Goal: Information Seeking & Learning: Learn about a topic

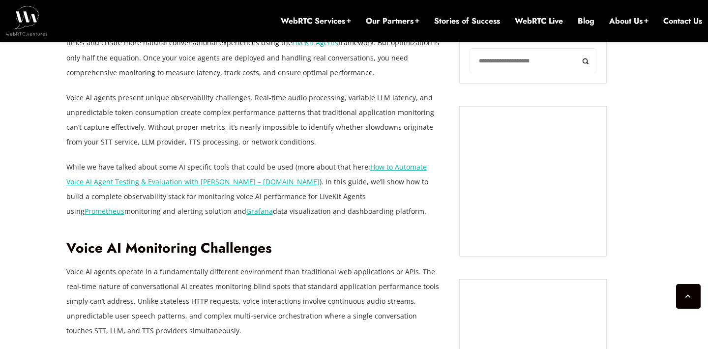
scroll to position [732, 0]
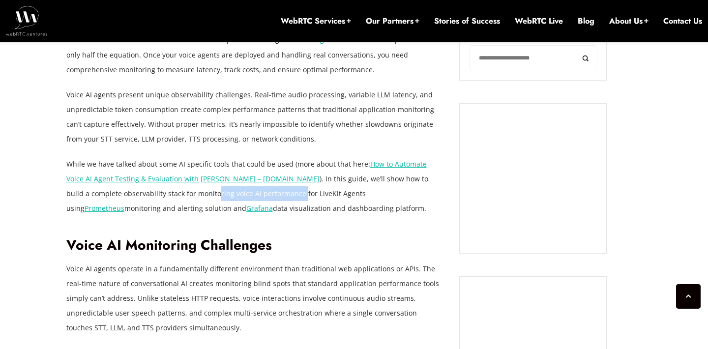
drag, startPoint x: 161, startPoint y: 193, endPoint x: 245, endPoint y: 195, distance: 84.1
click at [245, 195] on p "While we have talked about some AI specific tools that could be used (more abou…" at bounding box center [255, 186] width 379 height 59
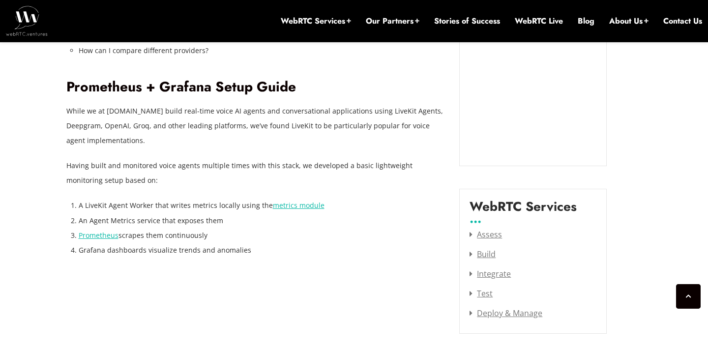
scroll to position [1180, 0]
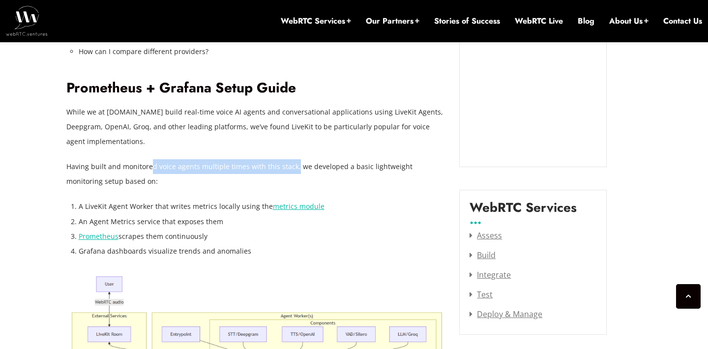
drag, startPoint x: 148, startPoint y: 165, endPoint x: 292, endPoint y: 167, distance: 143.1
click at [292, 167] on p "Having built and monitored voice agents multiple times with this stack, we deve…" at bounding box center [255, 174] width 379 height 30
drag, startPoint x: 362, startPoint y: 166, endPoint x: 171, endPoint y: 165, distance: 191.3
click at [171, 165] on p "Having built and monitored voice agents multiple times with this stack, we deve…" at bounding box center [255, 174] width 379 height 30
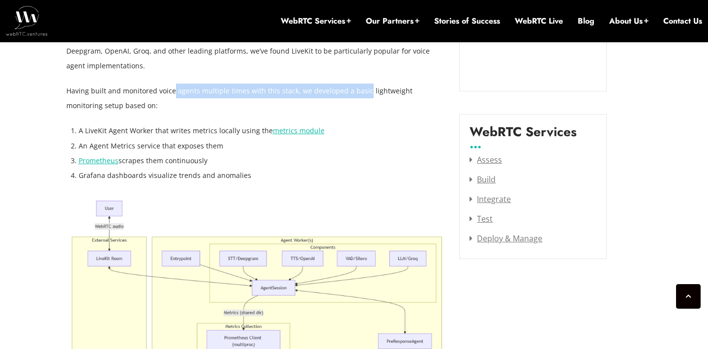
scroll to position [1260, 0]
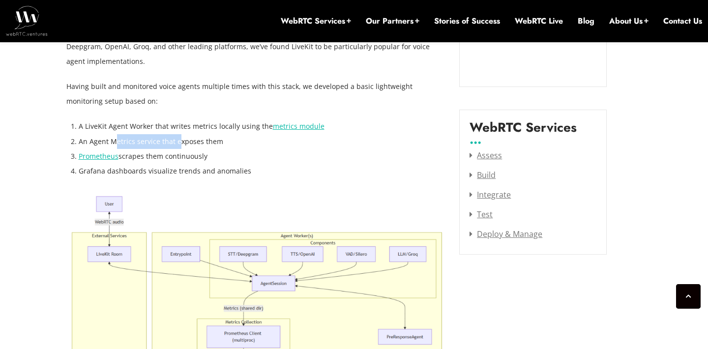
drag, startPoint x: 115, startPoint y: 140, endPoint x: 178, endPoint y: 142, distance: 63.0
click at [178, 142] on li "An Agent Metrics service that exposes them" at bounding box center [262, 141] width 366 height 15
drag, startPoint x: 182, startPoint y: 156, endPoint x: 140, endPoint y: 156, distance: 41.8
click at [140, 156] on li "Prometheus scrapes them continuously" at bounding box center [262, 156] width 366 height 15
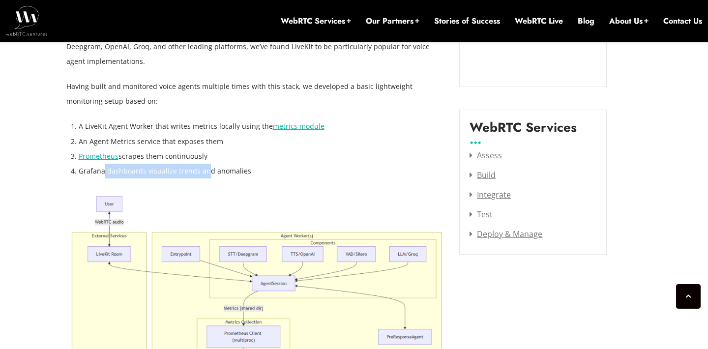
drag, startPoint x: 105, startPoint y: 171, endPoint x: 207, endPoint y: 167, distance: 102.4
click at [207, 167] on li "Grafana dashboards visualize trends and anomalies" at bounding box center [262, 171] width 366 height 15
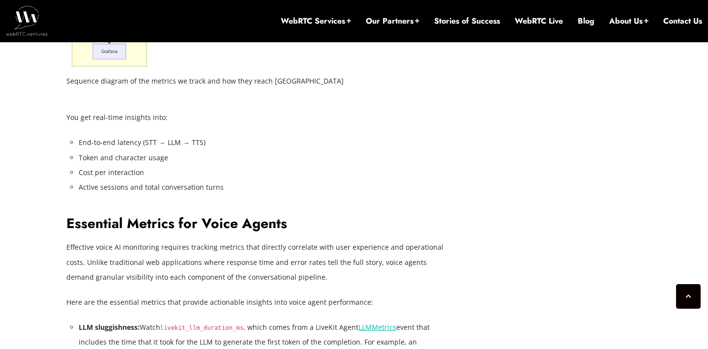
scroll to position [1694, 0]
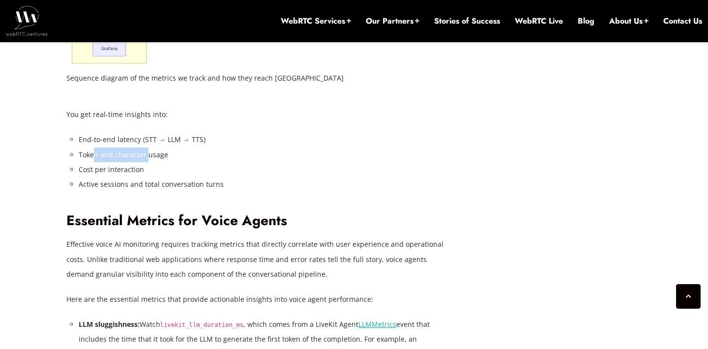
drag, startPoint x: 95, startPoint y: 154, endPoint x: 146, endPoint y: 151, distance: 50.3
click at [146, 151] on li "Token and character usage" at bounding box center [262, 155] width 366 height 15
drag, startPoint x: 93, startPoint y: 166, endPoint x: 122, endPoint y: 171, distance: 28.9
click at [122, 171] on li "Cost per interaction" at bounding box center [262, 169] width 366 height 15
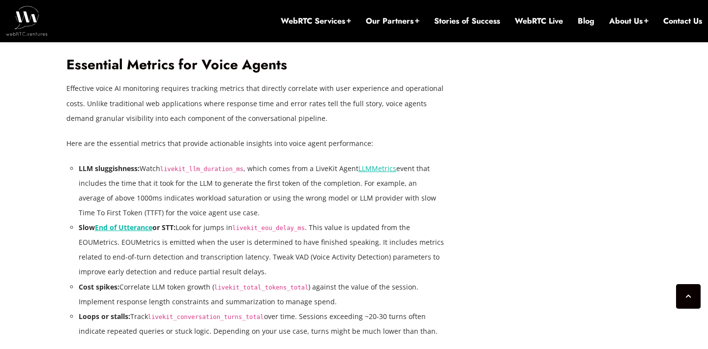
scroll to position [1851, 0]
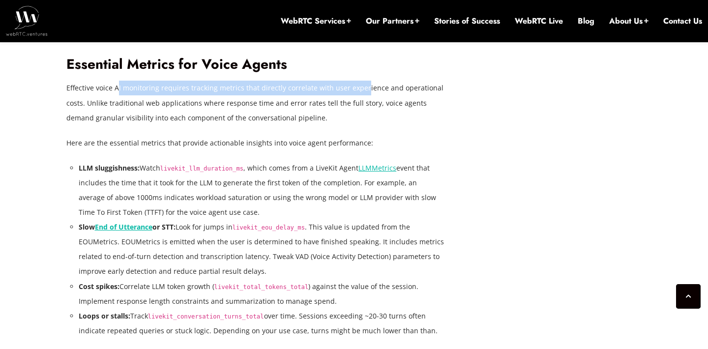
drag, startPoint x: 119, startPoint y: 85, endPoint x: 361, endPoint y: 88, distance: 242.9
click at [361, 88] on p "Effective voice AI monitoring requires tracking metrics that directly correlate…" at bounding box center [255, 103] width 379 height 44
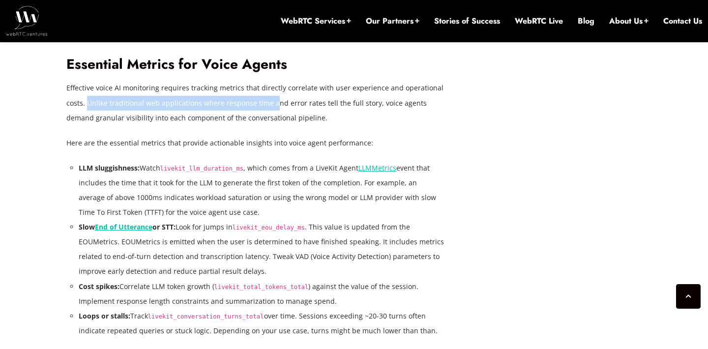
drag, startPoint x: 87, startPoint y: 102, endPoint x: 272, endPoint y: 100, distance: 185.4
click at [272, 100] on p "Effective voice AI monitoring requires tracking metrics that directly correlate…" at bounding box center [255, 103] width 379 height 44
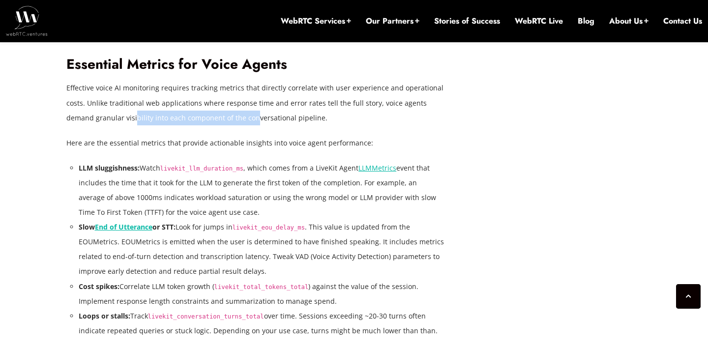
drag, startPoint x: 105, startPoint y: 116, endPoint x: 224, endPoint y: 118, distance: 118.5
click at [224, 118] on p "Effective voice AI monitoring requires tracking metrics that directly correlate…" at bounding box center [255, 103] width 379 height 44
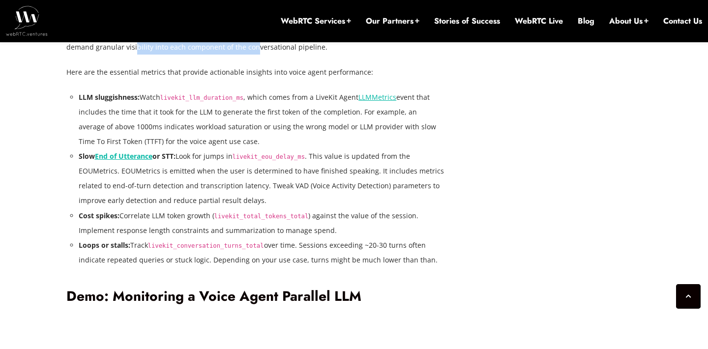
scroll to position [1930, 0]
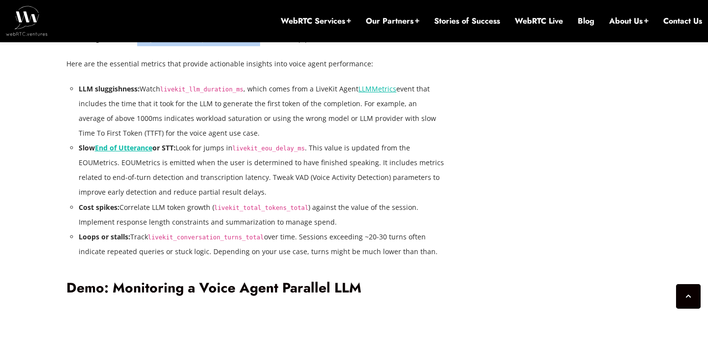
click at [250, 62] on p "Here are the essential metrics that provide actionable insights into voice agen…" at bounding box center [255, 64] width 379 height 15
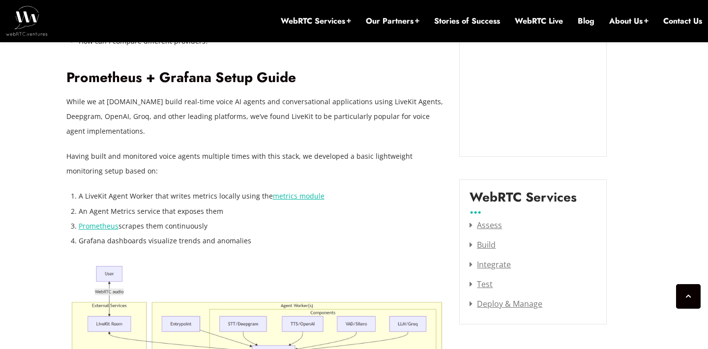
scroll to position [1188, 0]
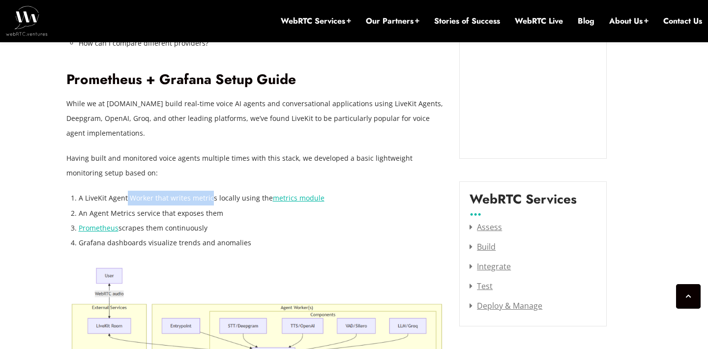
drag, startPoint x: 209, startPoint y: 197, endPoint x: 126, endPoint y: 196, distance: 82.6
click at [126, 196] on li "A LiveKit Agent Worker that writes metrics locally using the metrics module" at bounding box center [262, 198] width 366 height 15
